Goal: Task Accomplishment & Management: Use online tool/utility

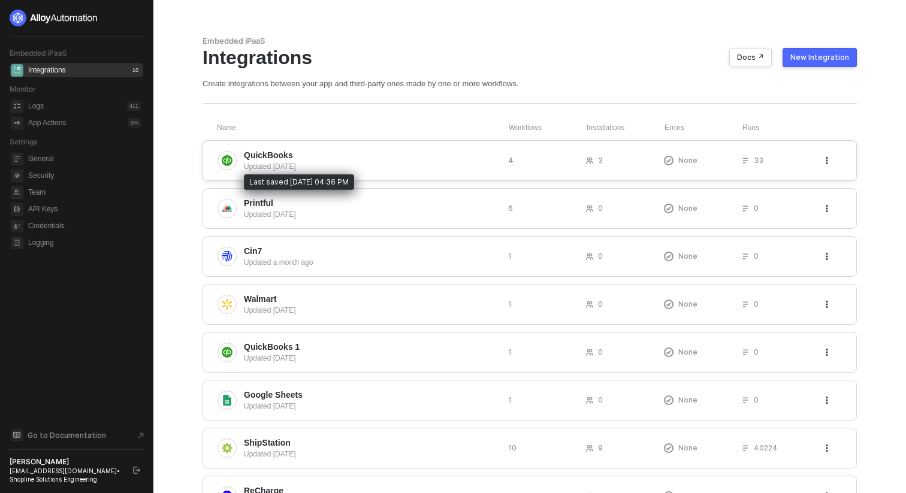
click at [355, 161] on div "Updated 4 days ago" at bounding box center [371, 166] width 255 height 11
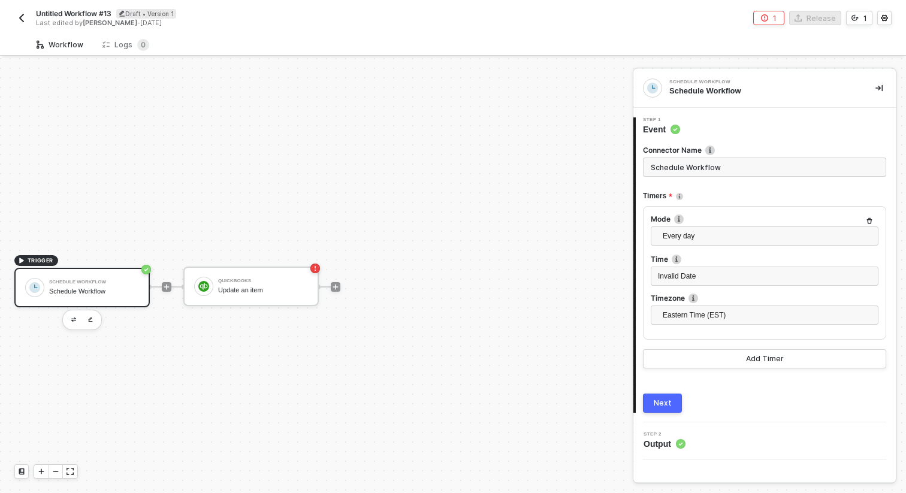
scroll to position [22, 0]
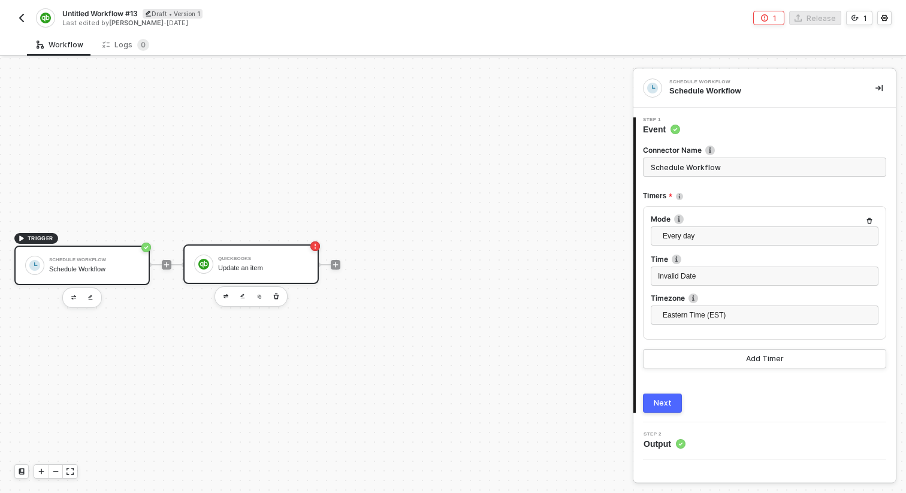
click at [261, 256] on div "QuickBooks" at bounding box center [263, 258] width 90 height 5
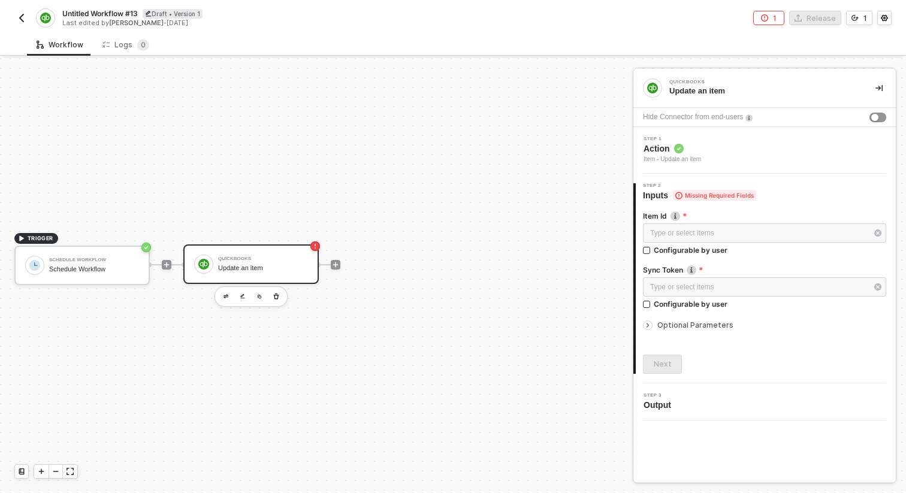
click at [767, 149] on div "Step 1 Action Item - Update an item" at bounding box center [765, 151] width 259 height 28
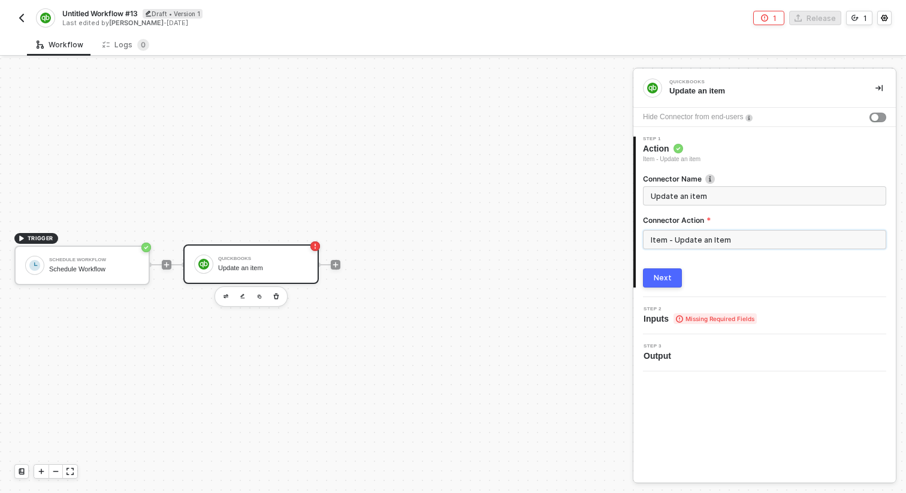
click at [742, 242] on input "Item - Update an Item" at bounding box center [764, 239] width 243 height 19
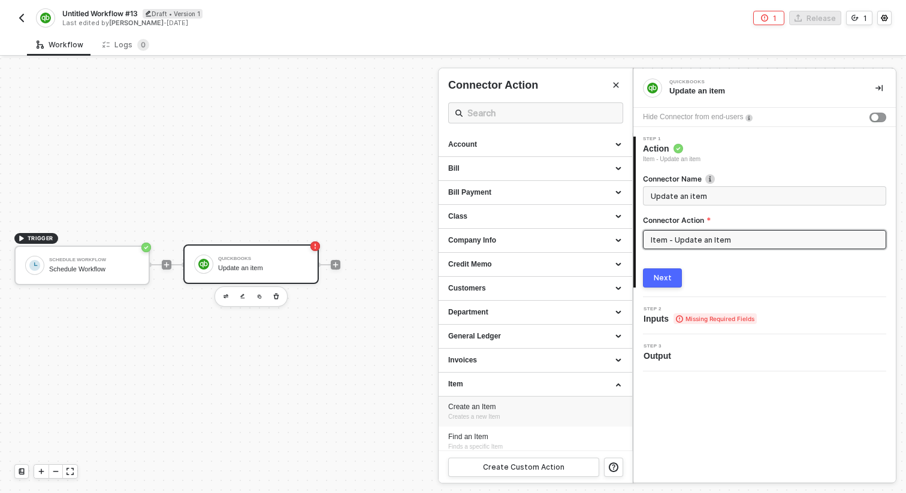
click at [453, 417] on span "Creates a new Item" at bounding box center [474, 416] width 52 height 7
type input "Creates a new Item"
type input "Item - Create an Item"
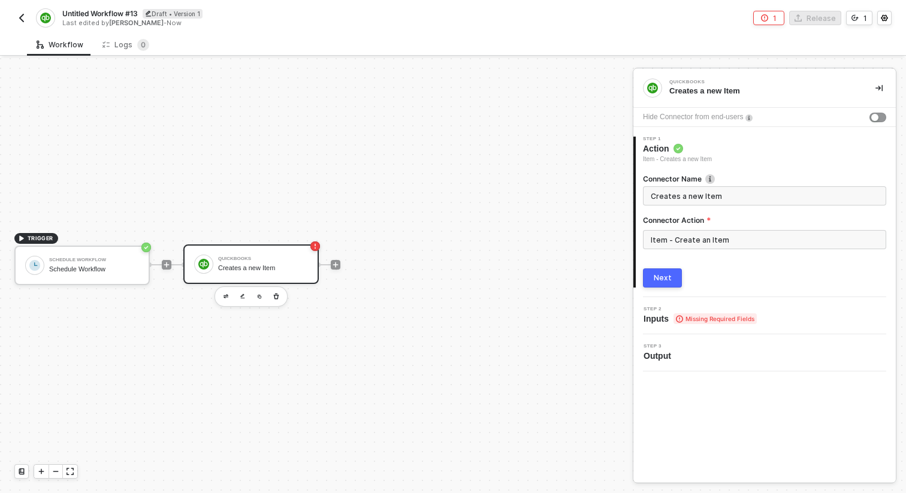
click at [671, 275] on button "Next" at bounding box center [662, 277] width 39 height 19
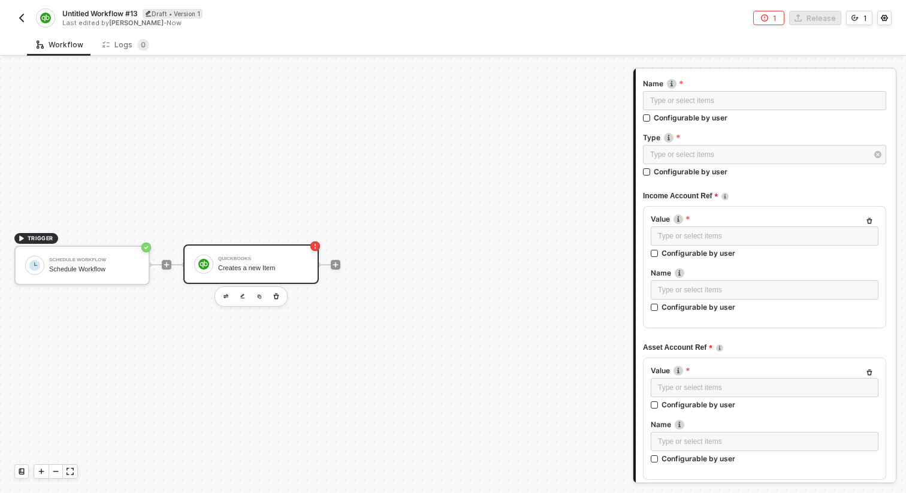
scroll to position [127, 0]
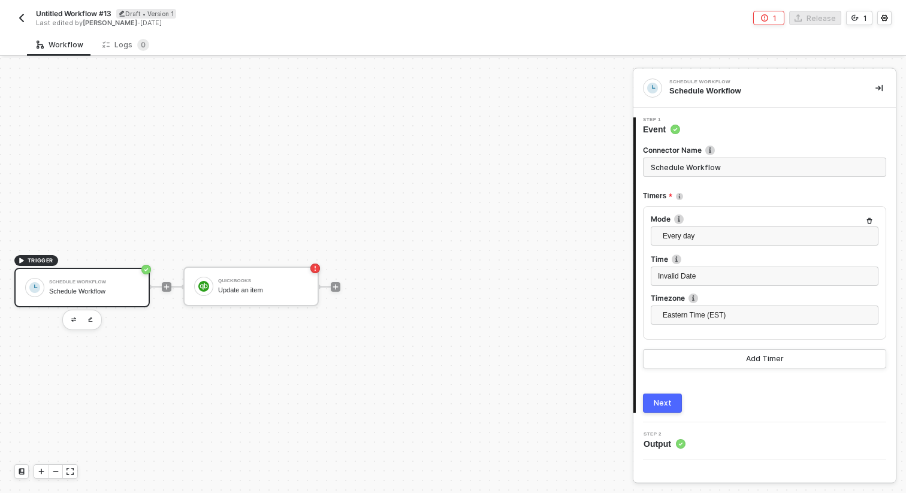
scroll to position [22, 0]
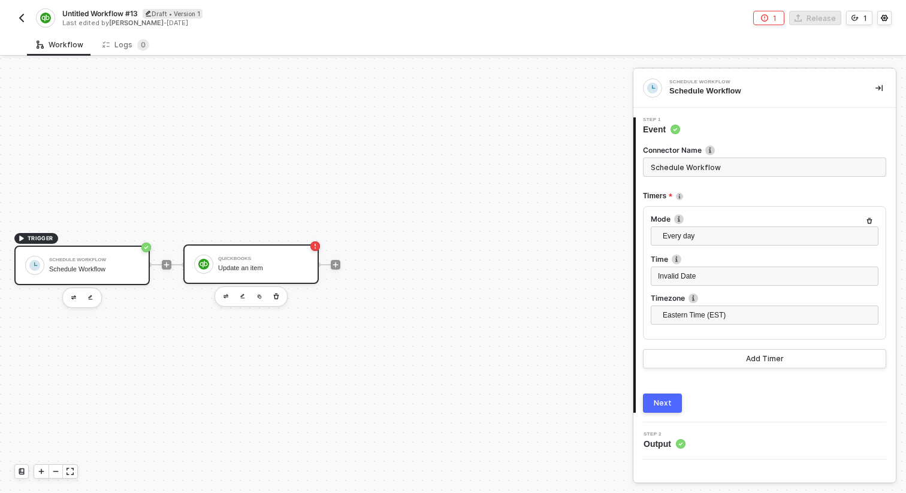
click at [287, 265] on div "Update an item" at bounding box center [263, 268] width 90 height 8
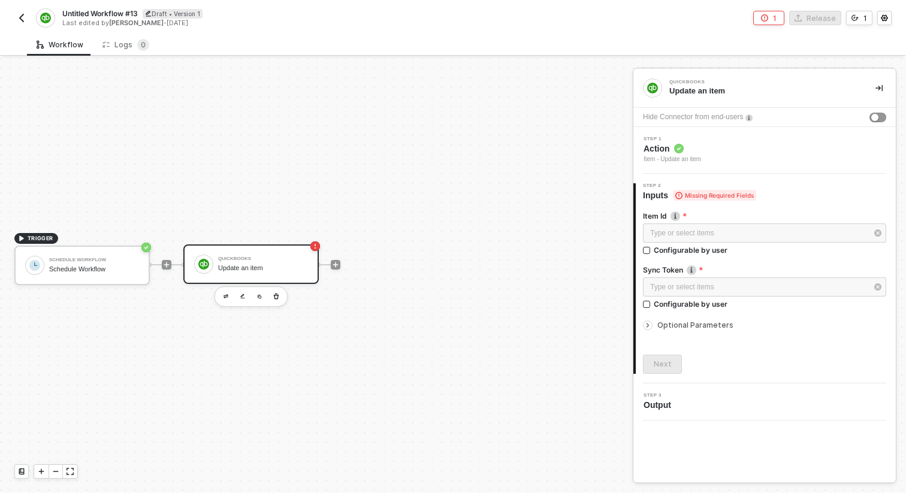
click at [756, 152] on div "Step 1 Action Item - Update an item" at bounding box center [765, 151] width 259 height 28
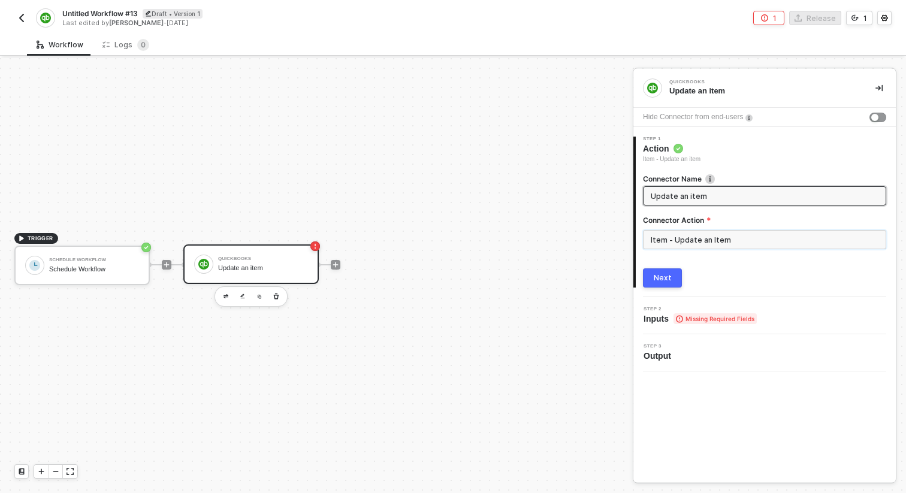
click at [730, 243] on input "Item - Update an Item" at bounding box center [764, 239] width 243 height 19
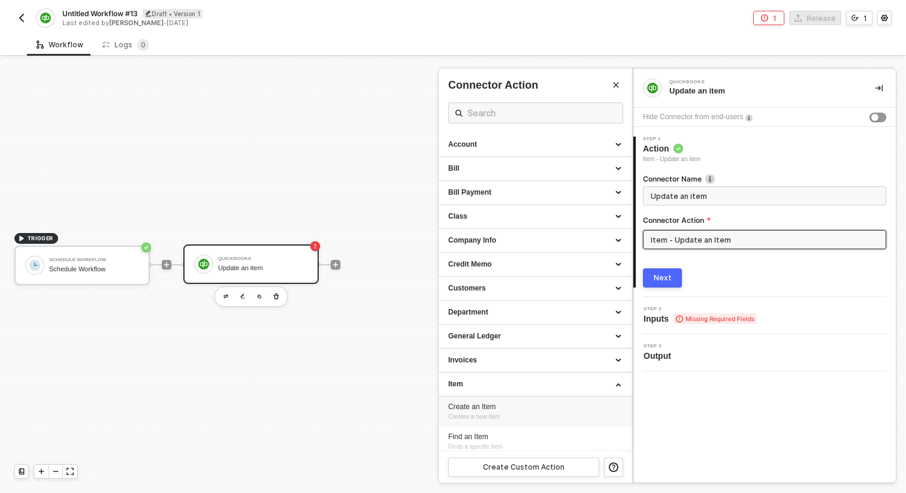
click at [552, 411] on div "Create an Item" at bounding box center [535, 407] width 174 height 10
type input "Creates a new Item"
type input "Item - Create an Item"
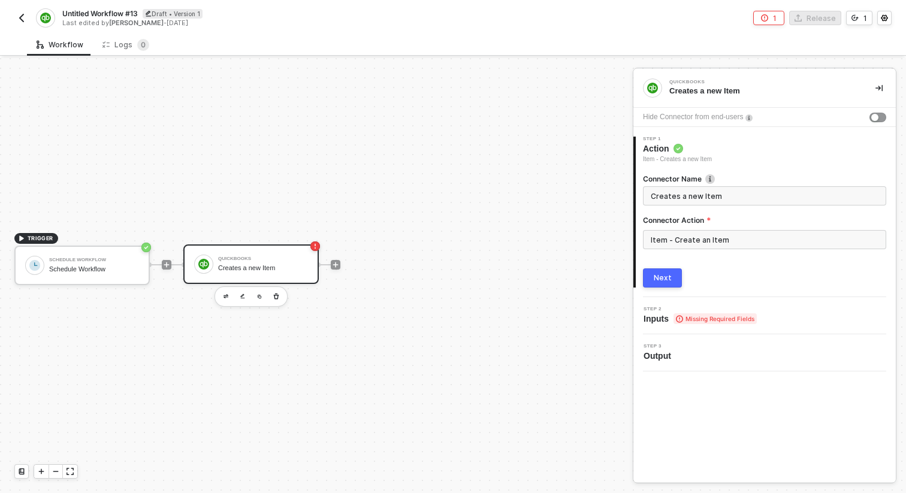
click at [656, 277] on div "Next" at bounding box center [662, 278] width 18 height 10
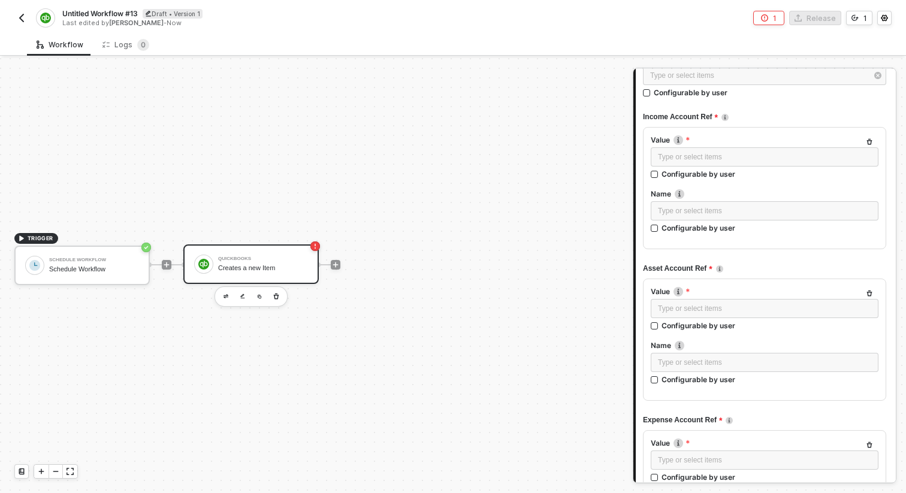
scroll to position [217, 0]
